Goal: Task Accomplishment & Management: Manage account settings

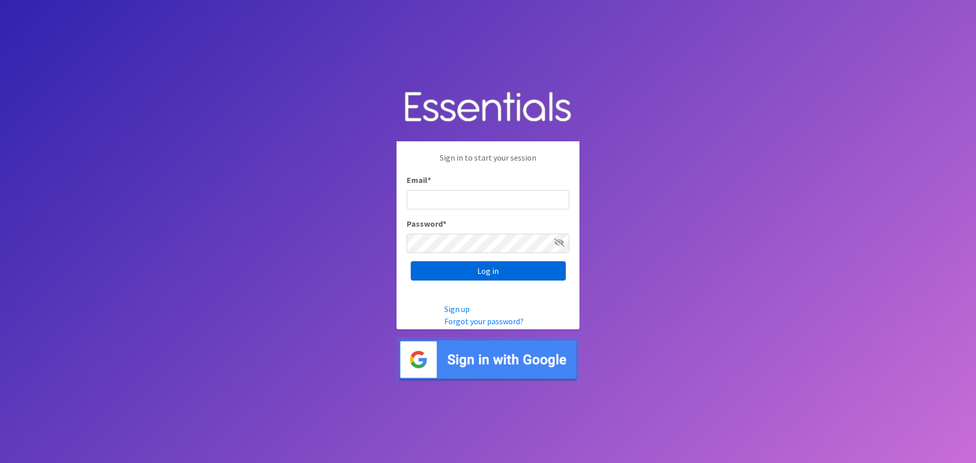
type input "audrey@familynetworknwa.com"
click at [491, 269] on input "Log in" at bounding box center [488, 270] width 155 height 19
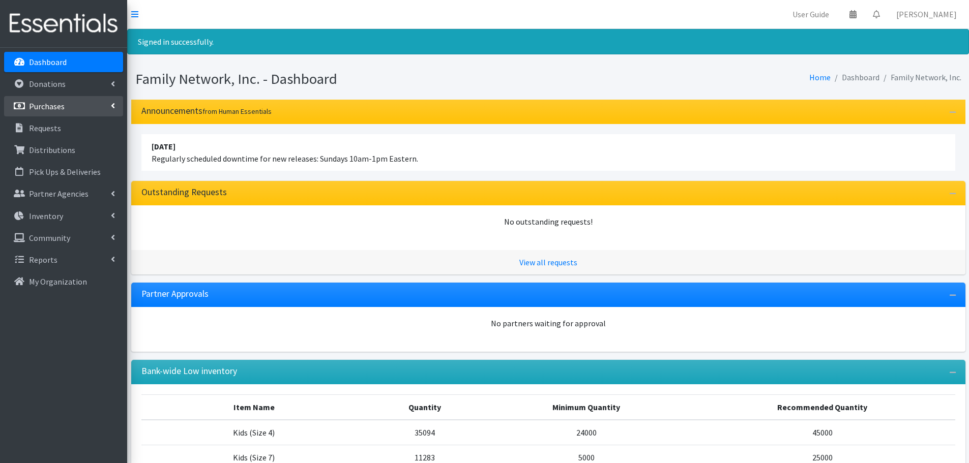
click at [81, 109] on link "Purchases" at bounding box center [63, 106] width 119 height 20
click at [70, 126] on link "All Purchases" at bounding box center [63, 128] width 119 height 20
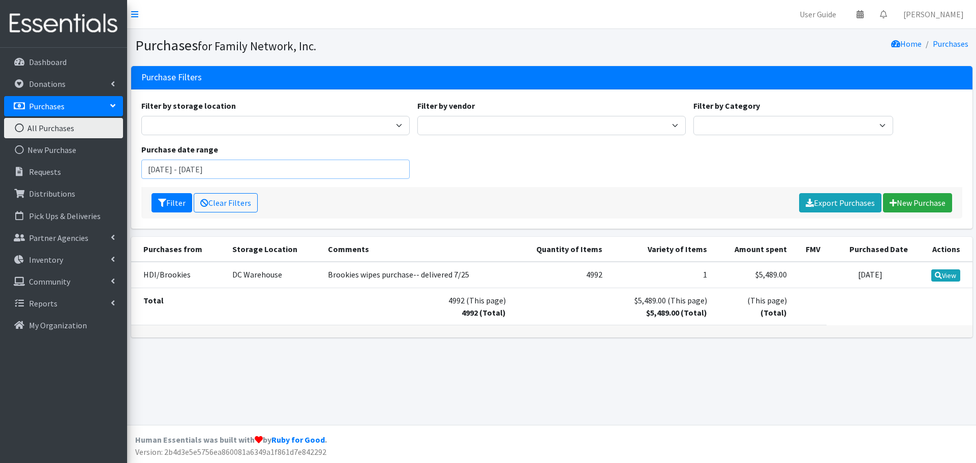
click at [248, 166] on input "July 4, 2025 - October 4, 2025" at bounding box center [275, 169] width 269 height 19
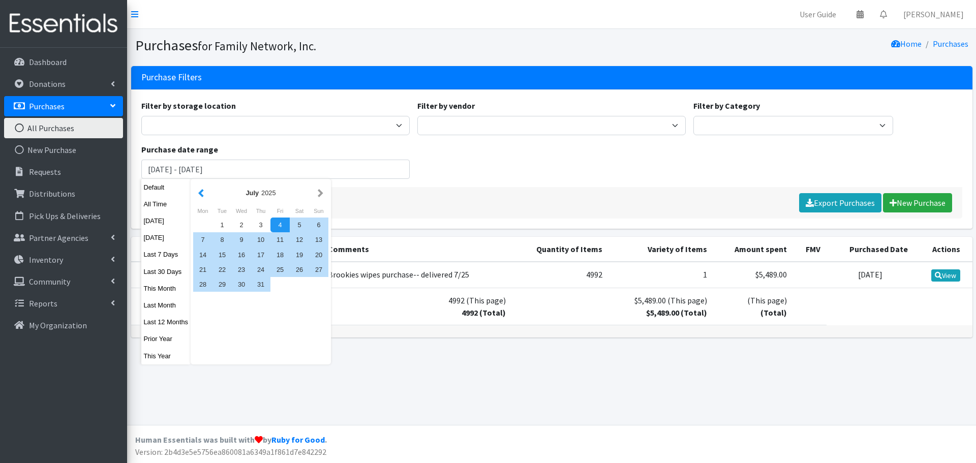
click at [200, 193] on button "button" at bounding box center [201, 193] width 11 height 13
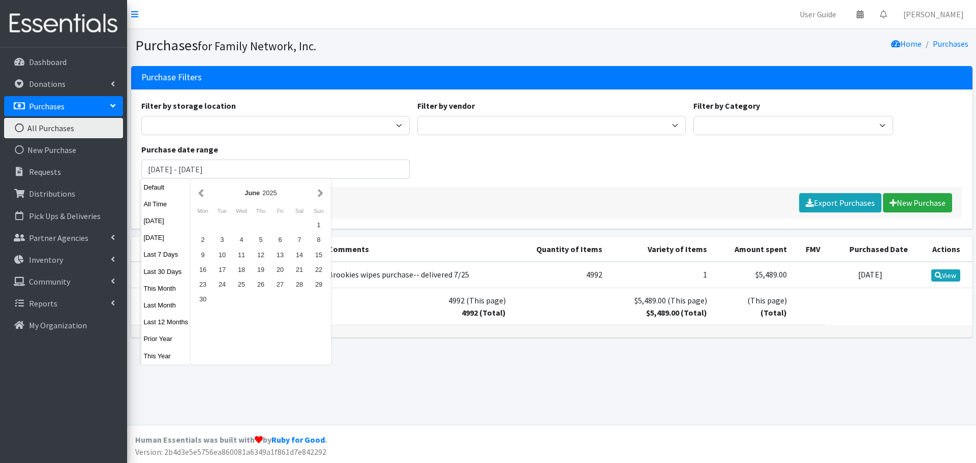
click at [200, 193] on button "button" at bounding box center [201, 193] width 11 height 13
click at [240, 226] on div "1" at bounding box center [241, 225] width 19 height 15
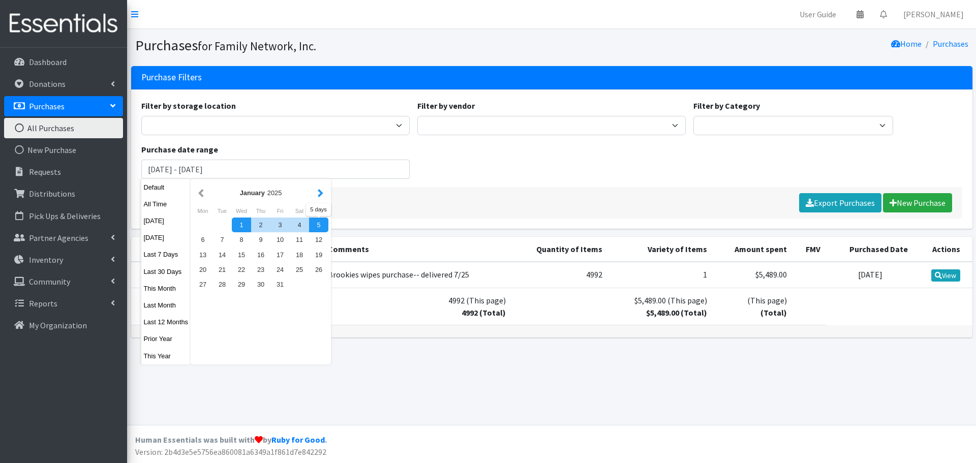
click at [320, 193] on button "button" at bounding box center [320, 193] width 11 height 13
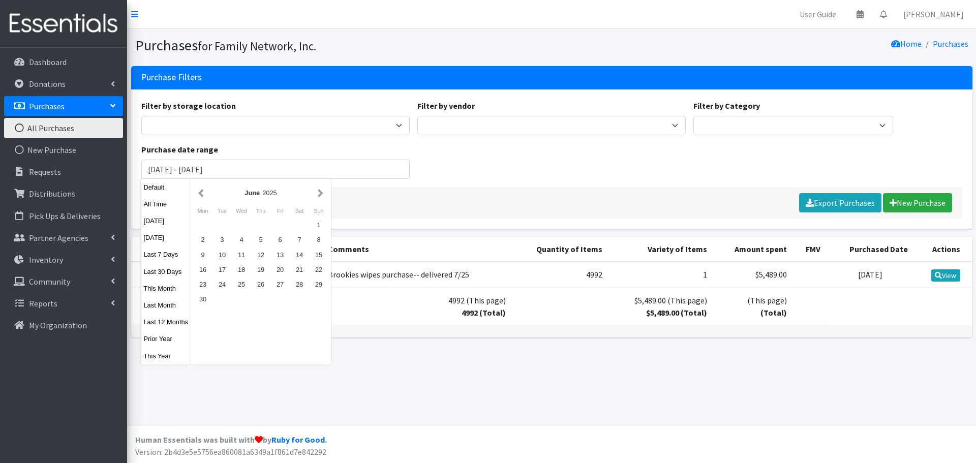
click at [320, 193] on button "button" at bounding box center [320, 193] width 11 height 13
click at [258, 227] on div "4" at bounding box center [260, 225] width 19 height 15
type input "January 1, 2025 - September 4, 2025"
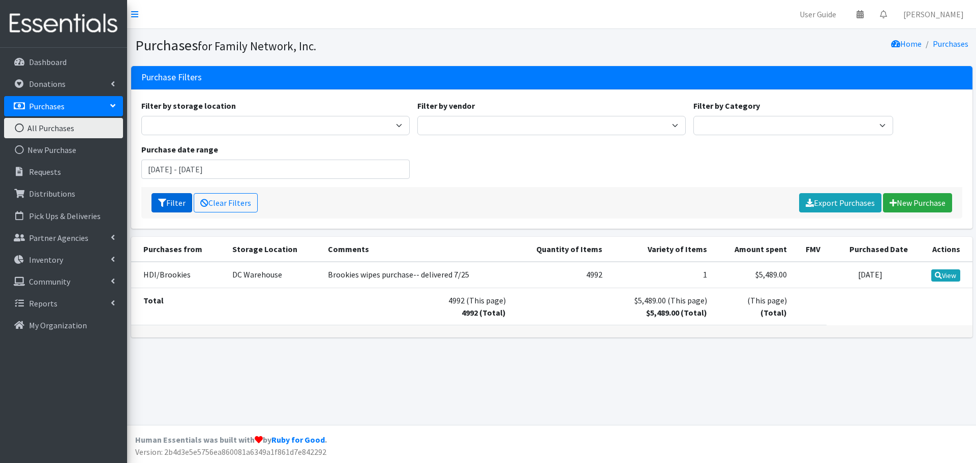
click at [171, 203] on button "Filter" at bounding box center [172, 202] width 41 height 19
